Goal: Use online tool/utility

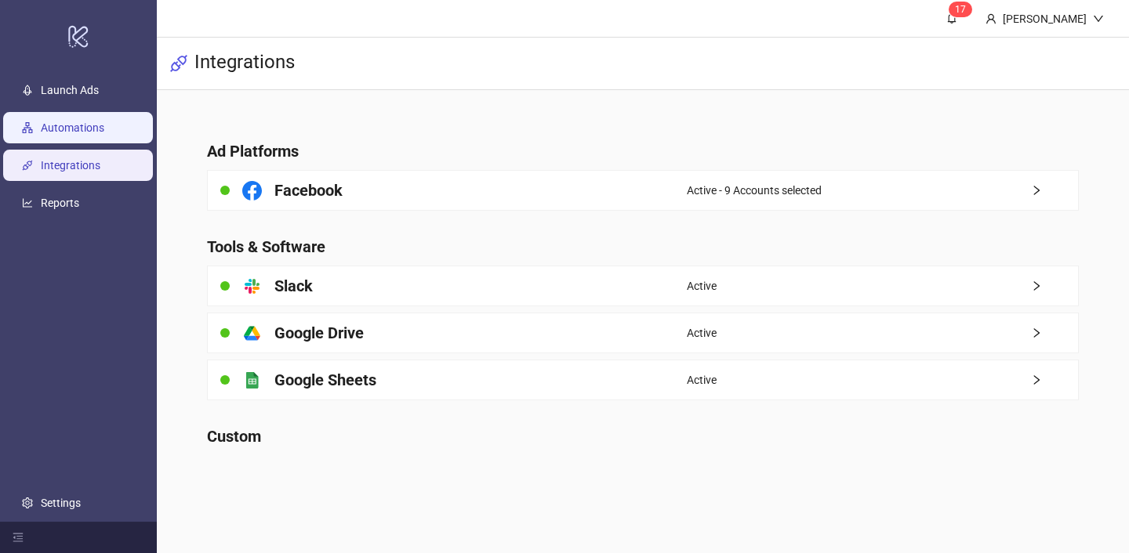
click at [104, 122] on link "Automations" at bounding box center [72, 127] width 63 height 13
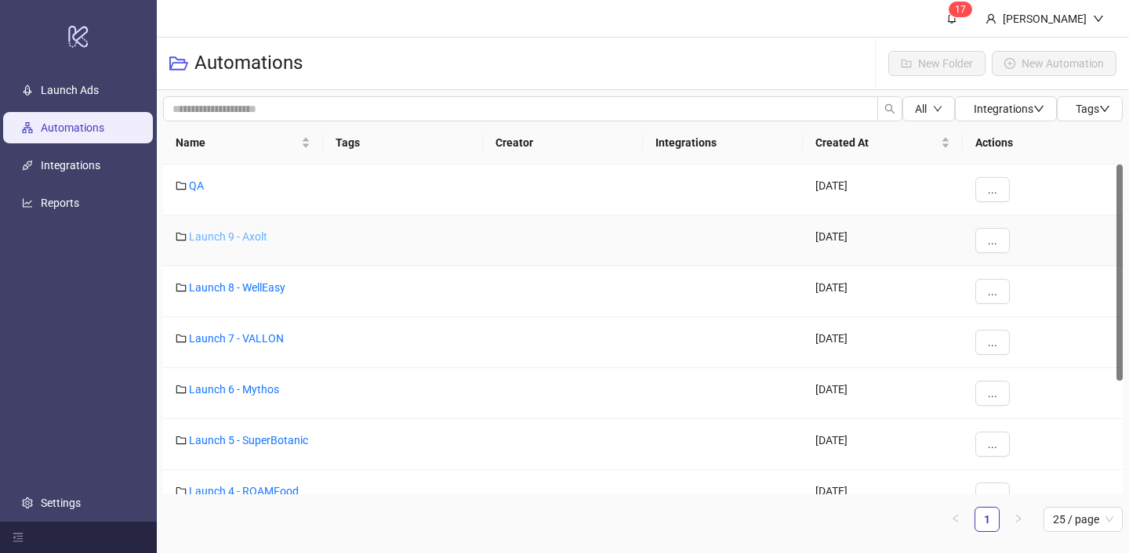
click at [219, 240] on link "Launch 9 - Axolt" at bounding box center [228, 236] width 78 height 13
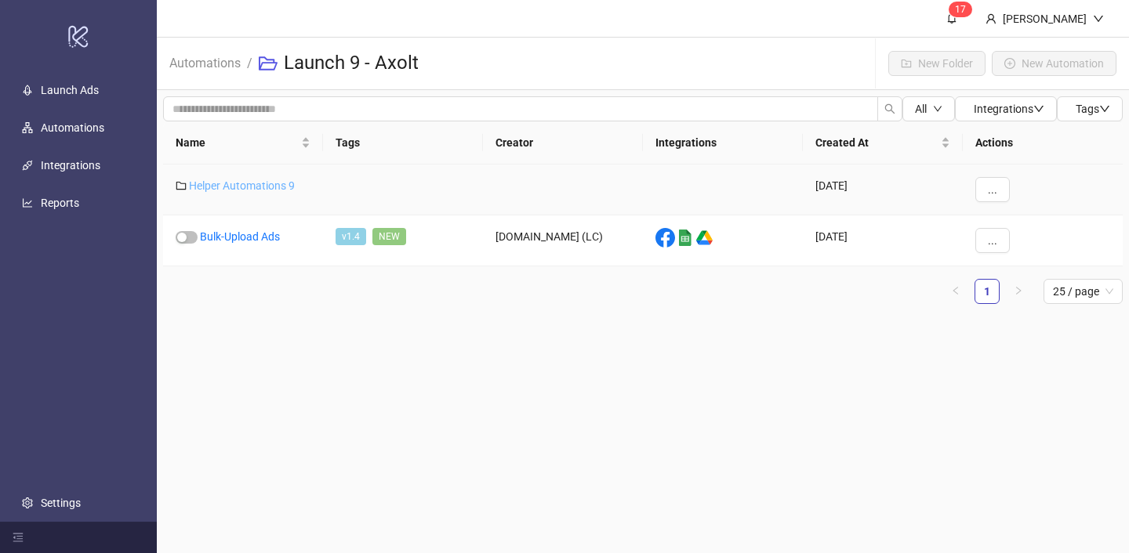
click at [241, 183] on link "Helper Automations 9" at bounding box center [242, 185] width 106 height 13
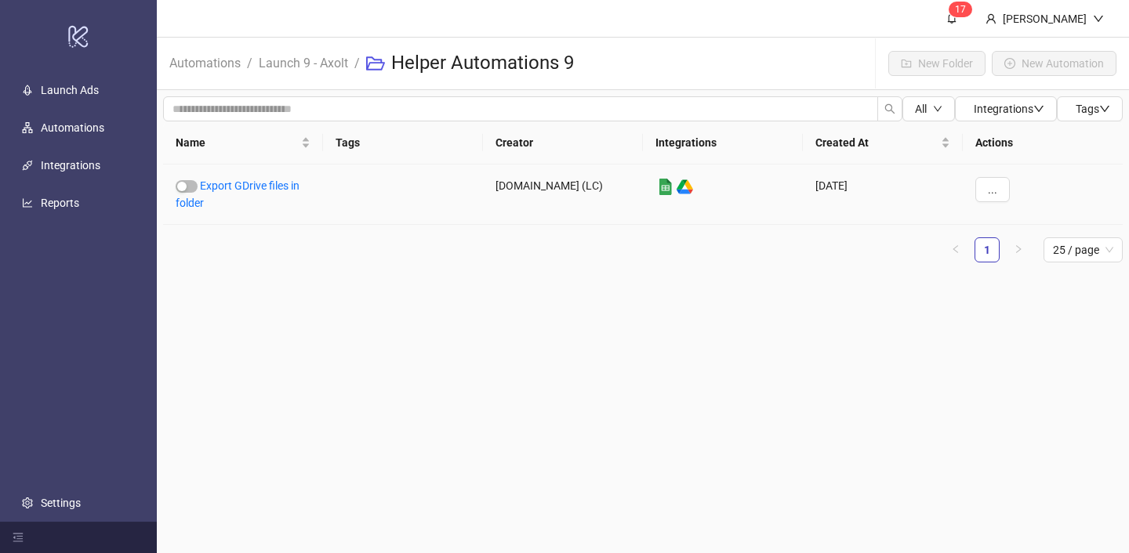
click at [241, 183] on link "Export GDrive files in folder" at bounding box center [238, 194] width 124 height 30
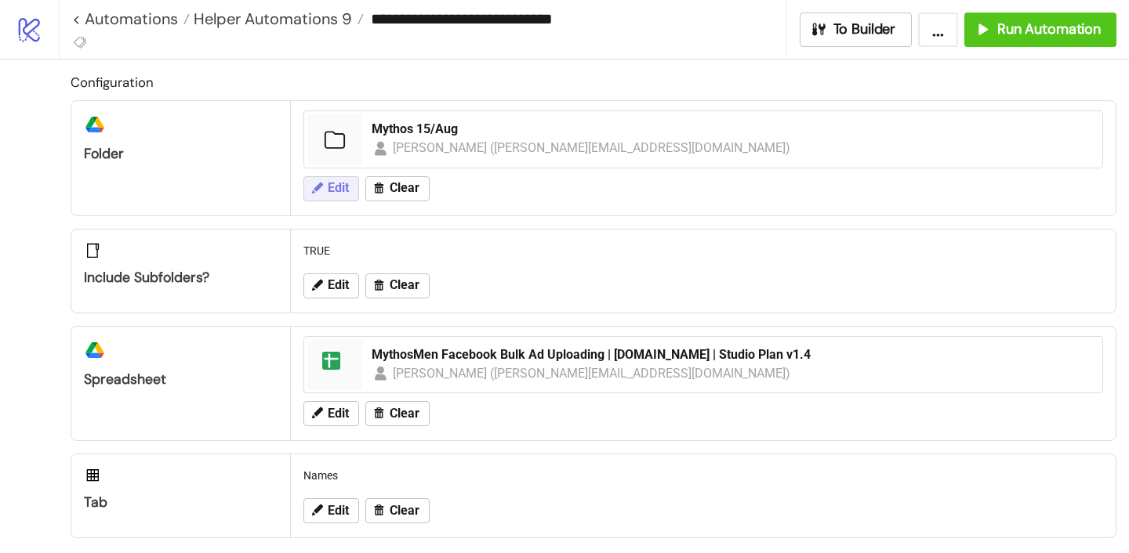
click at [322, 187] on icon at bounding box center [317, 188] width 14 height 14
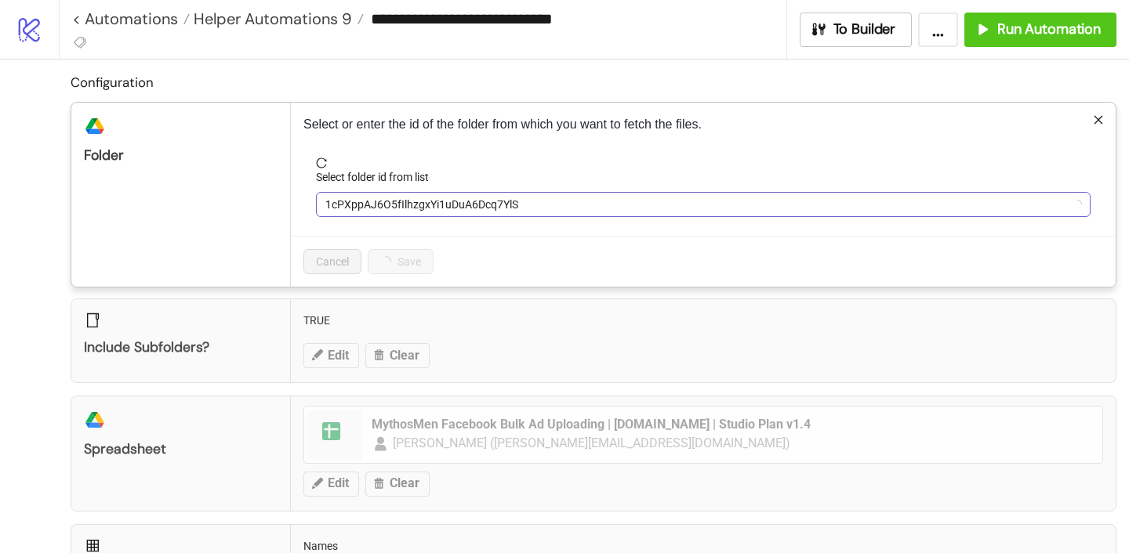
click at [422, 198] on span "1cPXppAJ6O5fIlhzgxYi1uDuA6Dcq7YlS" at bounding box center [703, 205] width 756 height 24
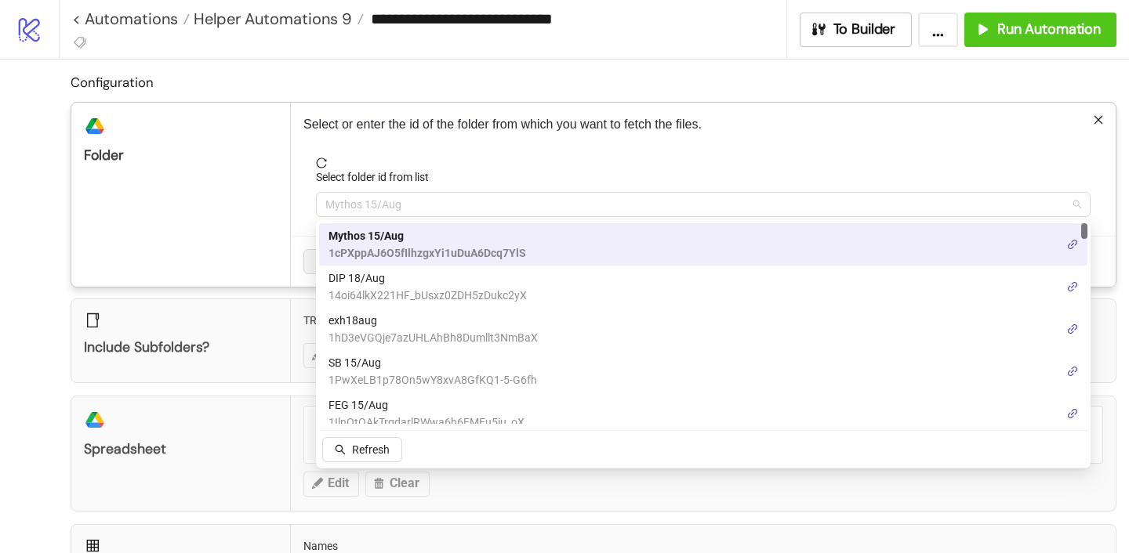
click at [390, 204] on span "Mythos 15/Aug" at bounding box center [703, 205] width 756 height 24
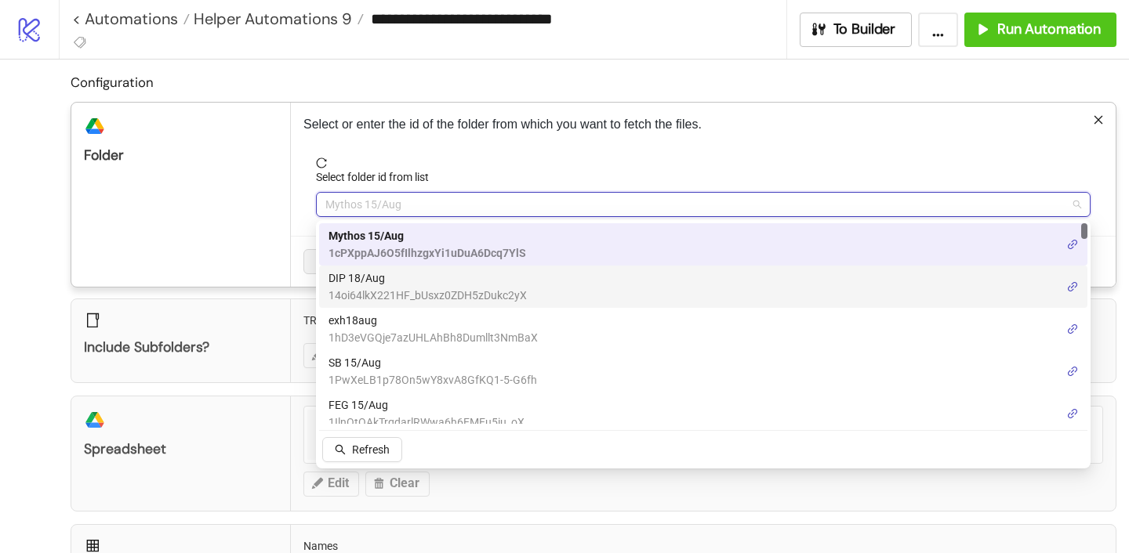
click at [368, 297] on span "14oi64lkX221HF_bUsxz0ZDH5zDukc2yX" at bounding box center [427, 295] width 198 height 17
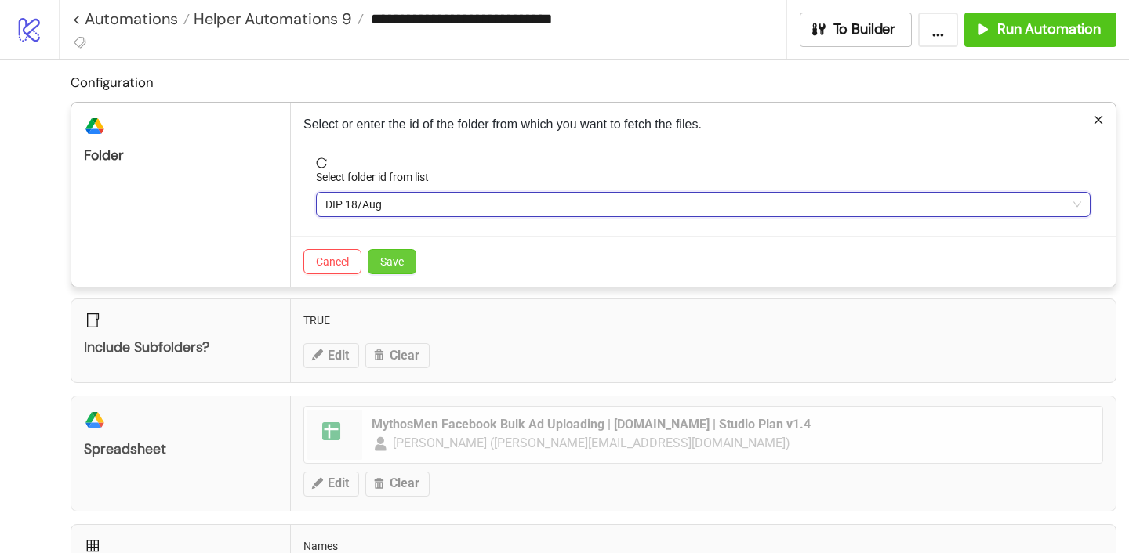
click at [383, 263] on span "Save" at bounding box center [392, 262] width 24 height 13
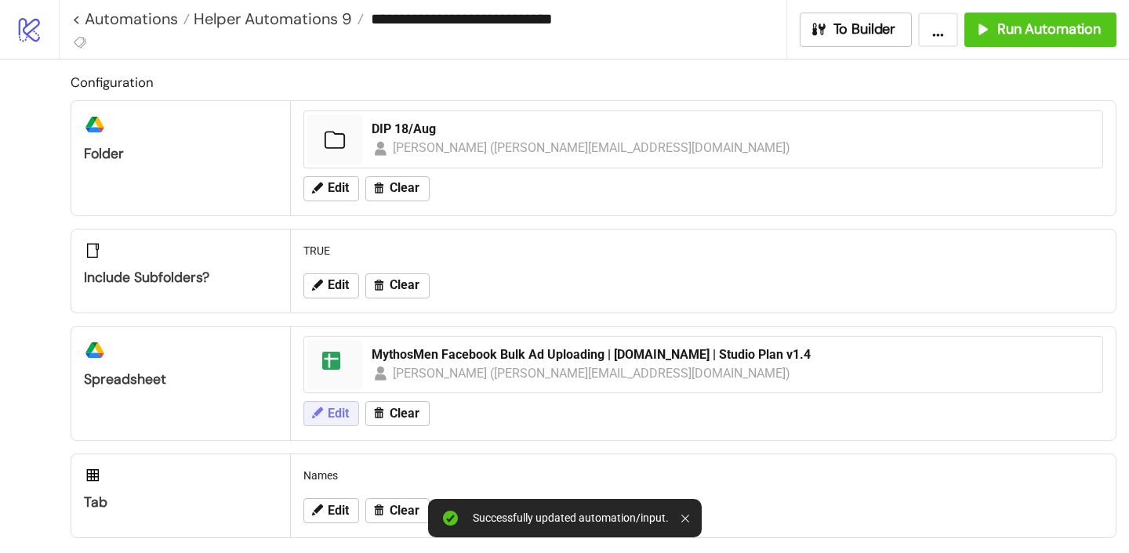
click at [347, 419] on span "Edit" at bounding box center [338, 414] width 21 height 14
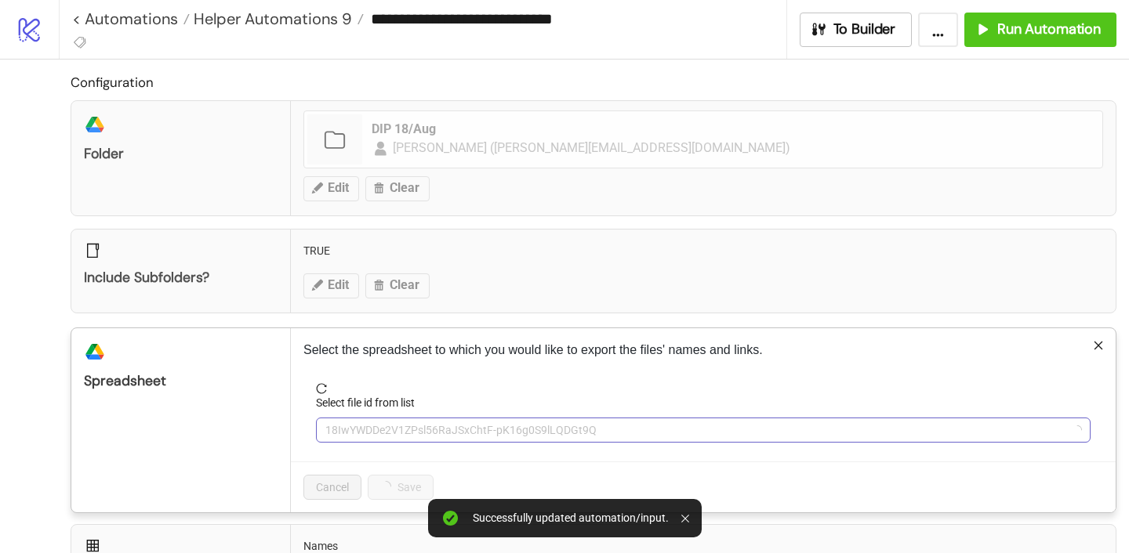
click at [395, 430] on span "18IwYWDDe2V1ZPsl56RaJSxChtF-pK16g0S9lLQDGt9Q" at bounding box center [703, 431] width 756 height 24
click at [395, 430] on span "MythosMen Facebook Bulk Ad Uploading | [DOMAIN_NAME] | Studio Plan v1.4" at bounding box center [703, 431] width 756 height 24
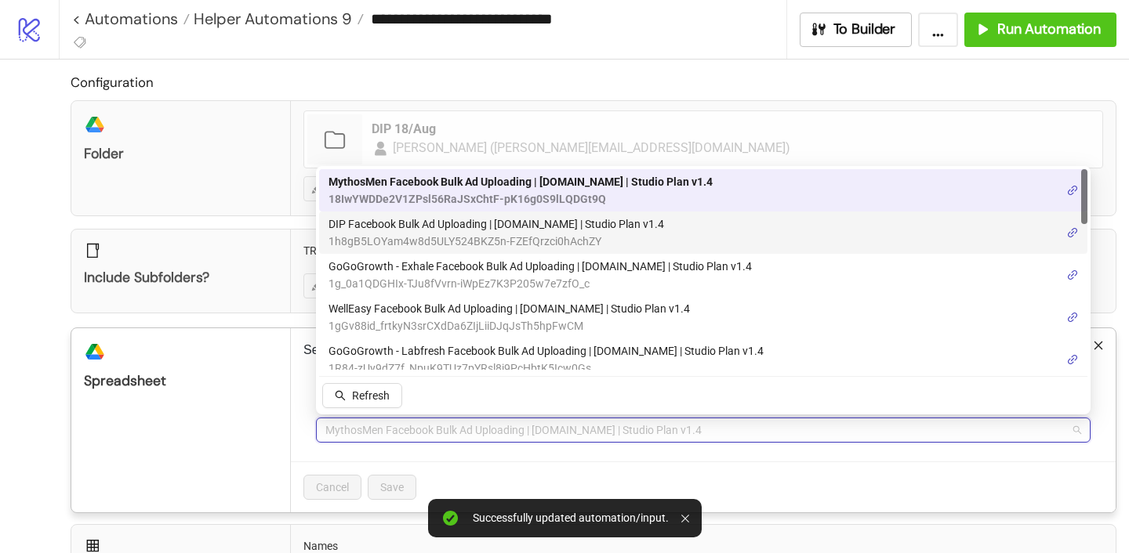
click at [393, 230] on span "DIP Facebook Bulk Ad Uploading | [DOMAIN_NAME] | Studio Plan v1.4" at bounding box center [495, 224] width 335 height 17
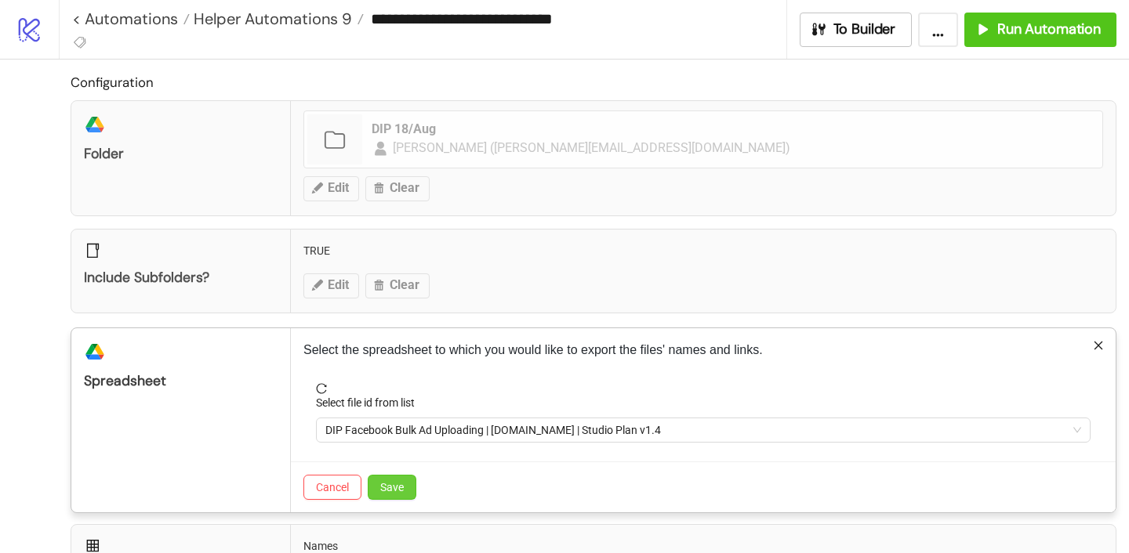
click at [381, 488] on span "Save" at bounding box center [392, 487] width 24 height 13
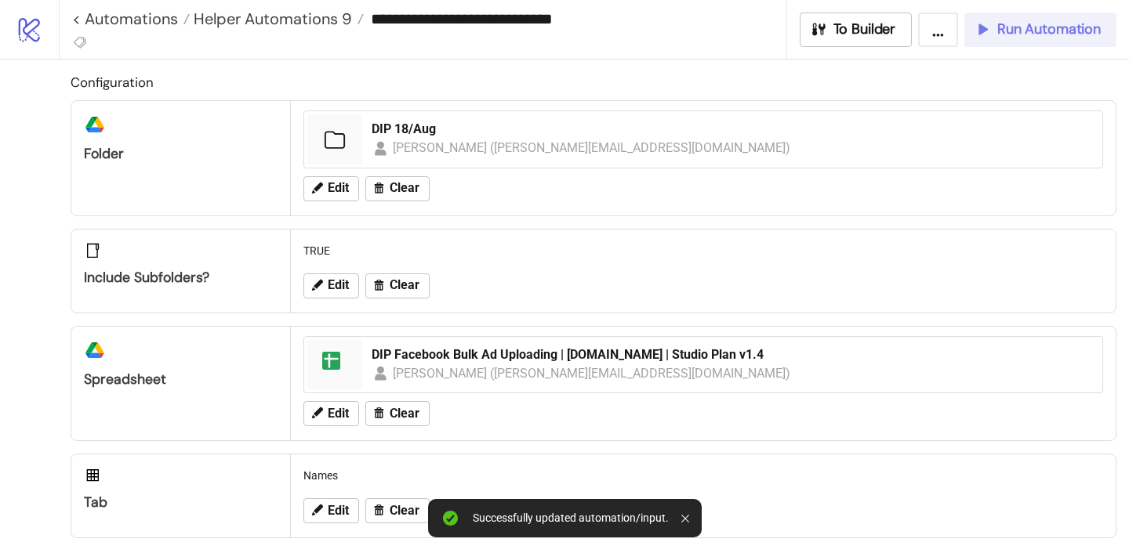
click at [998, 27] on span "Run Automation" at bounding box center [1048, 29] width 103 height 18
